Goal: Book appointment/travel/reservation

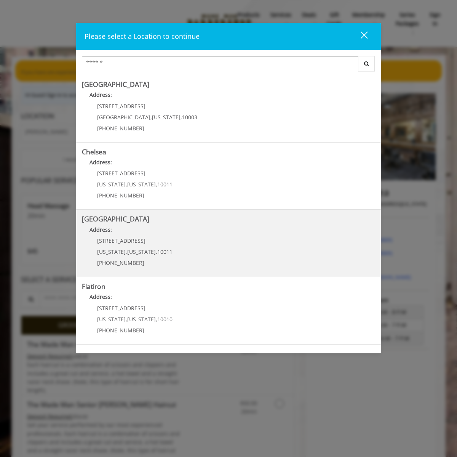
scroll to position [0, 0]
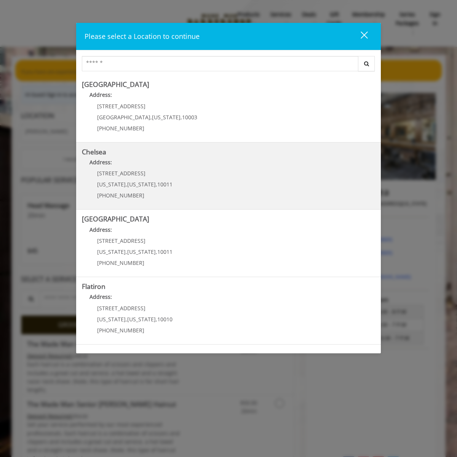
click at [162, 184] on span "10011" at bounding box center [164, 184] width 15 height 7
